Goal: Navigation & Orientation: Understand site structure

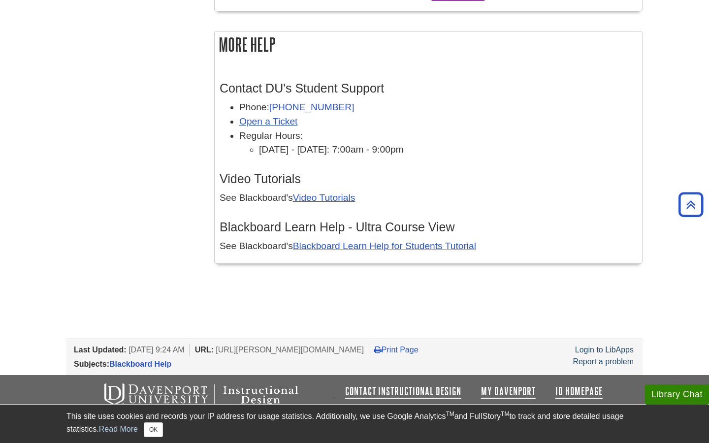
scroll to position [3018, 0]
click at [686, 206] on icon "Back to Top" at bounding box center [690, 204] width 31 height 31
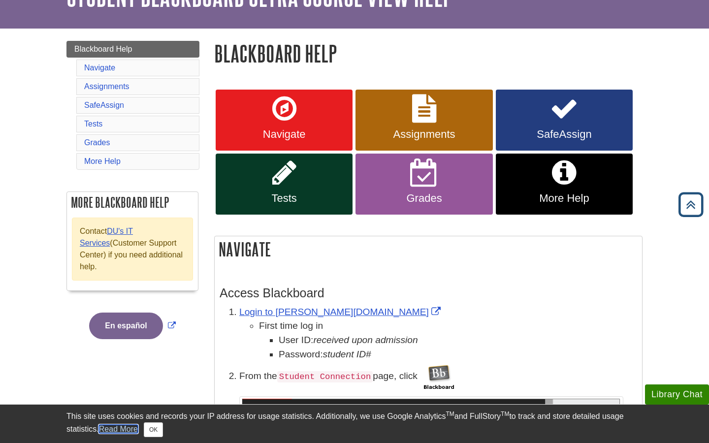
scroll to position [0, 0]
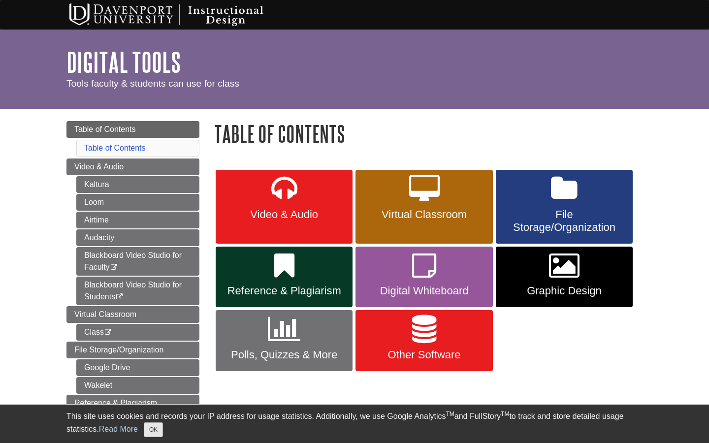
click at [155, 431] on button "OK" at bounding box center [153, 429] width 19 height 15
